Goal: Check status: Check status

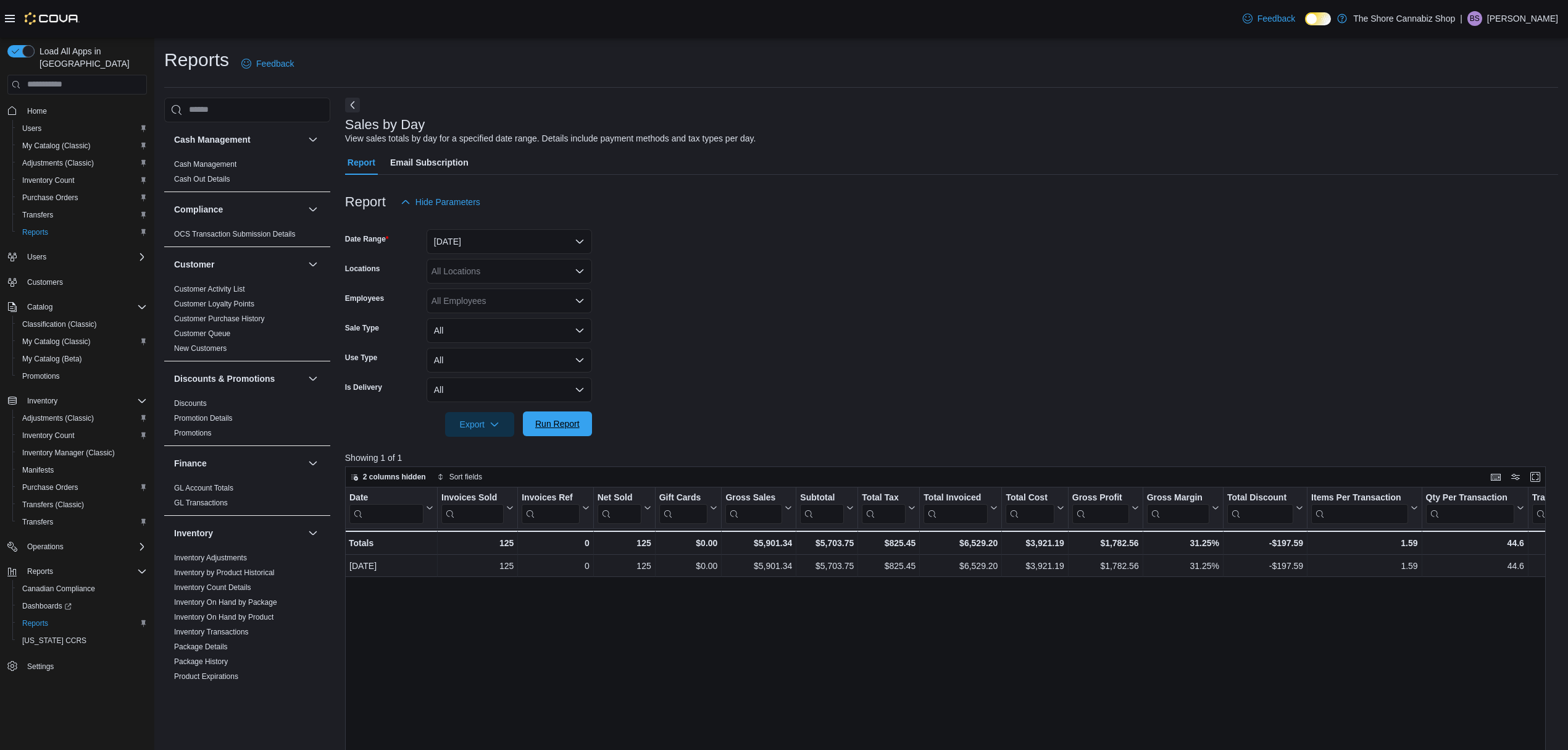
click at [571, 424] on span "Run Report" at bounding box center [556, 423] width 44 height 12
click at [568, 418] on span "Run Report" at bounding box center [556, 423] width 44 height 12
click at [576, 427] on span "Run Report" at bounding box center [556, 423] width 44 height 12
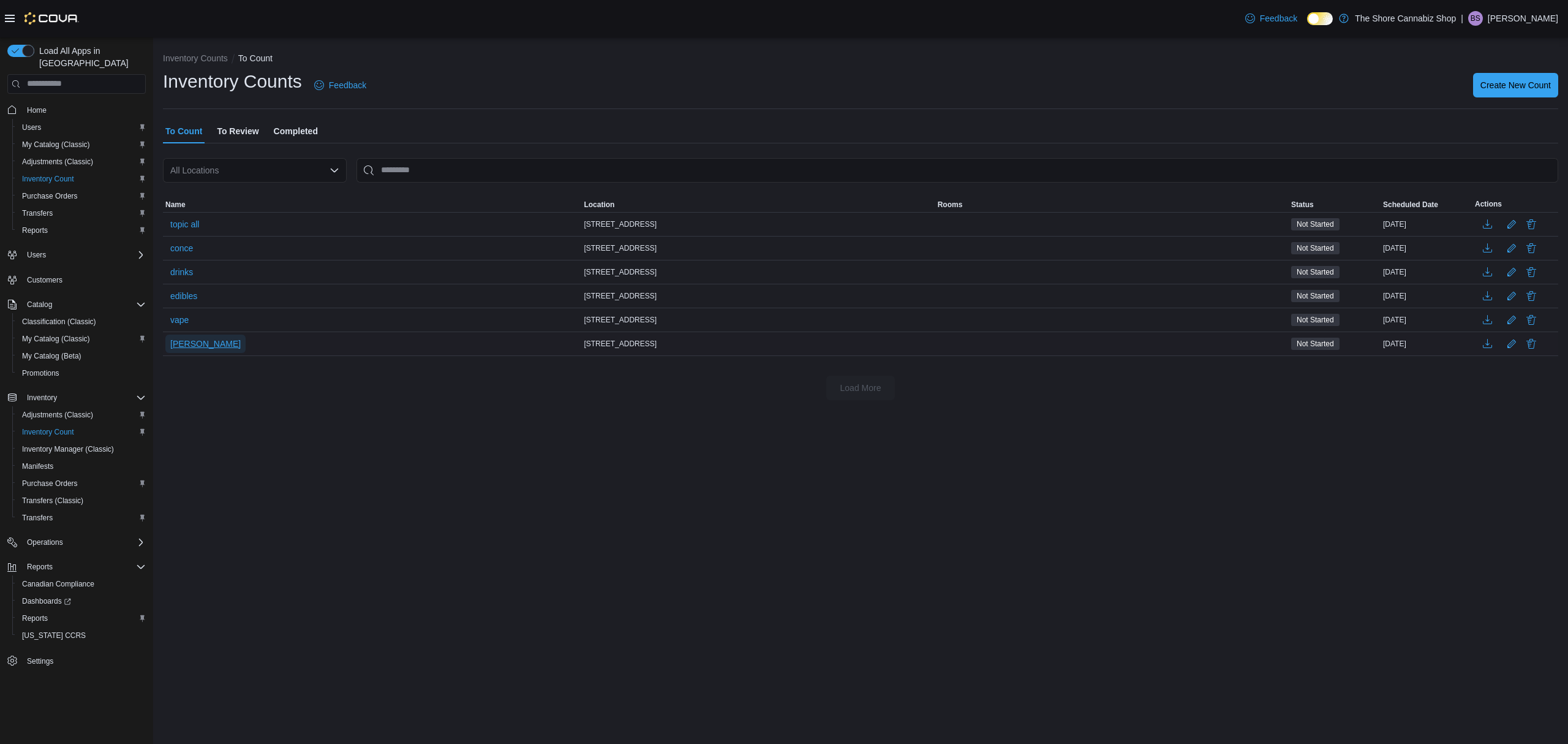
click at [192, 340] on span "alda bud" at bounding box center [206, 343] width 71 height 12
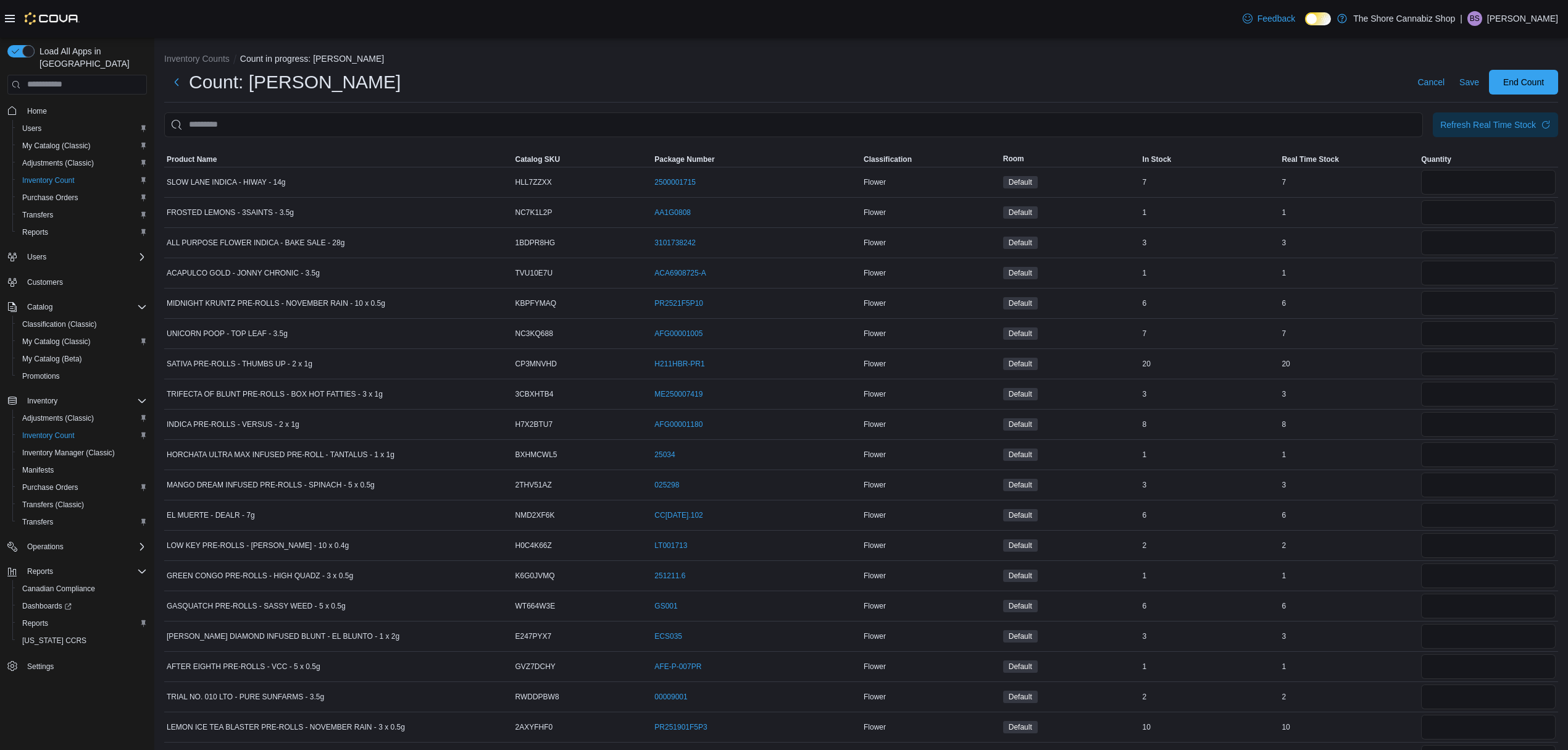
scroll to position [82, 0]
